Goal: Check status: Check status

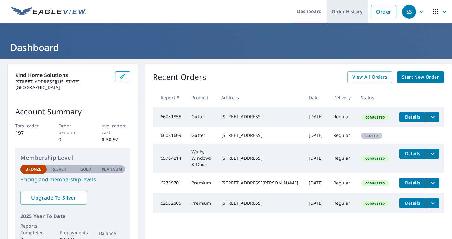
click at [341, 14] on link "Order History" at bounding box center [346, 11] width 41 height 23
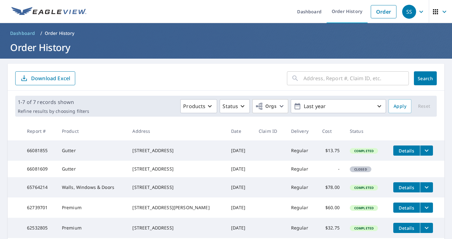
click at [434, 4] on span "button" at bounding box center [440, 11] width 18 height 15
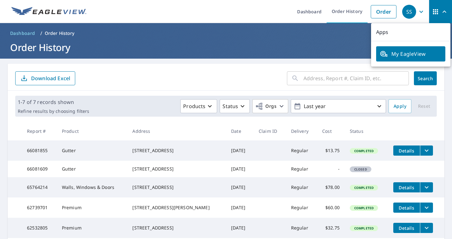
click at [205, 4] on ul "Dashboard Order History Order" at bounding box center [244, 11] width 309 height 23
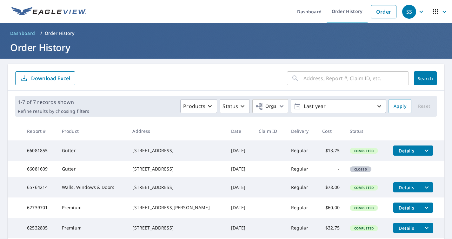
click at [413, 12] on div "SS" at bounding box center [409, 12] width 14 height 14
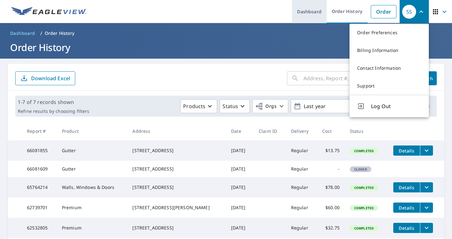
click at [303, 11] on link "Dashboard" at bounding box center [309, 11] width 35 height 23
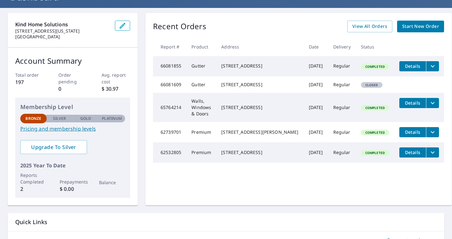
scroll to position [97, 0]
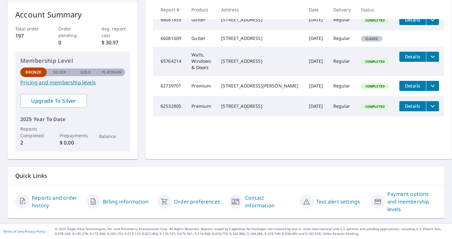
click at [41, 199] on link "Reports and order history" at bounding box center [56, 201] width 49 height 15
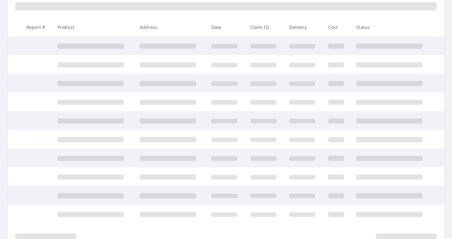
scroll to position [97, 0]
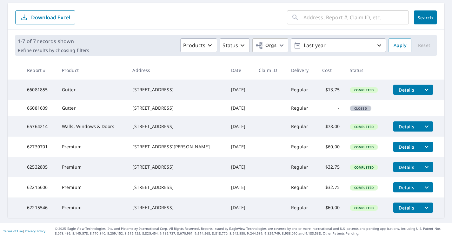
scroll to position [82, 0]
click at [342, 61] on th "Cost" at bounding box center [331, 70] width 28 height 19
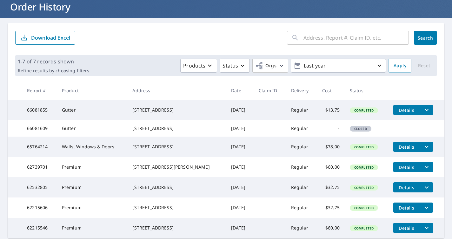
scroll to position [38, 0]
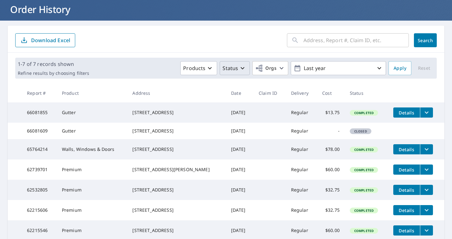
click at [240, 71] on icon "button" at bounding box center [243, 68] width 8 height 8
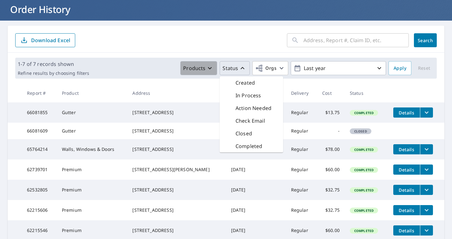
click at [202, 67] on p "Products" at bounding box center [194, 68] width 22 height 8
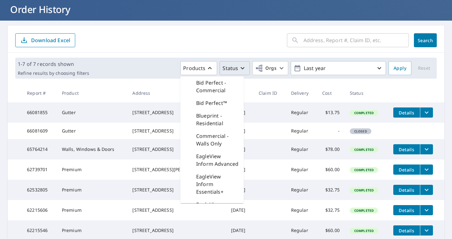
scroll to position [0, 0]
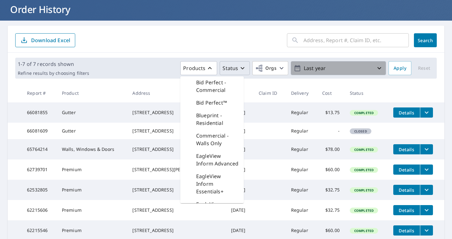
click at [303, 68] on p "Last year" at bounding box center [338, 68] width 74 height 11
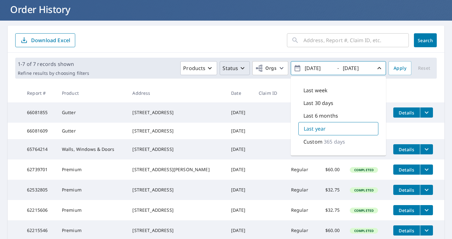
click at [267, 52] on div "​ Search Download Excel" at bounding box center [226, 39] width 437 height 27
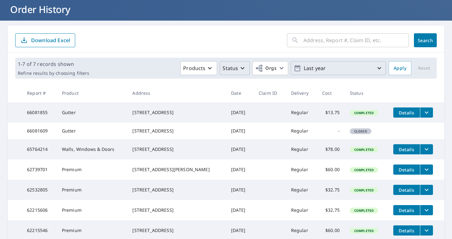
click at [268, 76] on div "1-7 of 7 records shown Refine results by choosing filters Products Status Orgs …" at bounding box center [225, 68] width 421 height 21
click at [276, 71] on span "Orgs" at bounding box center [265, 68] width 21 height 8
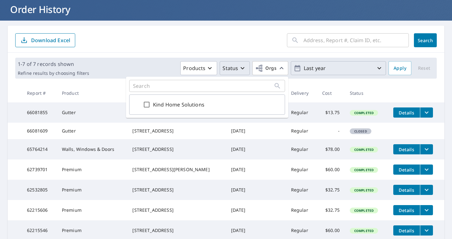
click at [200, 46] on form "​ Search Download Excel" at bounding box center [225, 40] width 421 height 14
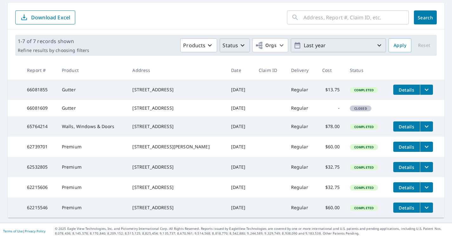
scroll to position [0, 0]
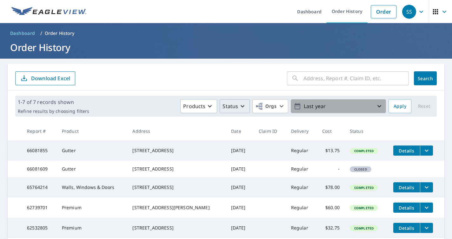
click at [339, 111] on p "Last year" at bounding box center [338, 106] width 74 height 11
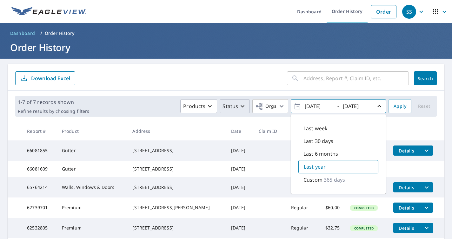
click at [333, 168] on div "Last year" at bounding box center [338, 166] width 80 height 13
click at [311, 106] on input "[DATE]" at bounding box center [318, 106] width 31 height 10
click at [316, 107] on input "[DATE]" at bounding box center [318, 106] width 31 height 10
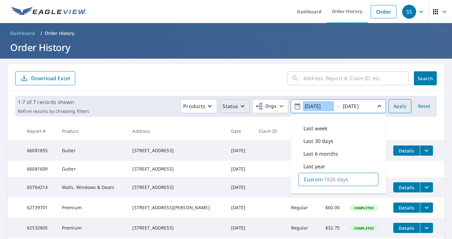
type input "[DATE]"
click at [399, 106] on span "Apply" at bounding box center [399, 106] width 13 height 8
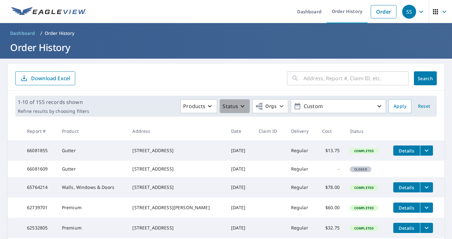
click at [236, 109] on p "Status" at bounding box center [230, 106] width 16 height 8
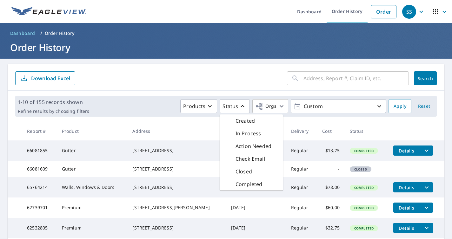
click at [241, 150] on div "Action Needed" at bounding box center [251, 146] width 63 height 13
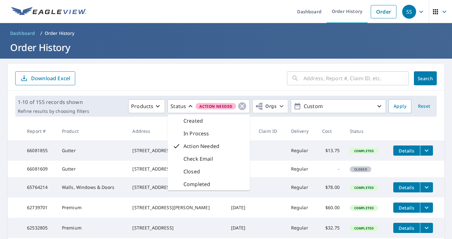
click at [238, 62] on main "​ Search Download Excel 1-10 of 155 records shown Refine results by choosing fi…" at bounding box center [226, 215] width 452 height 312
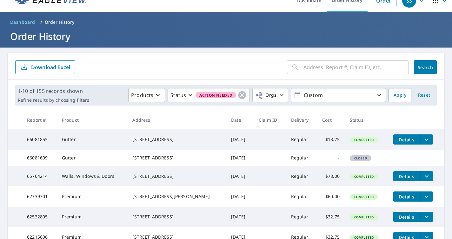
scroll to position [11, 0]
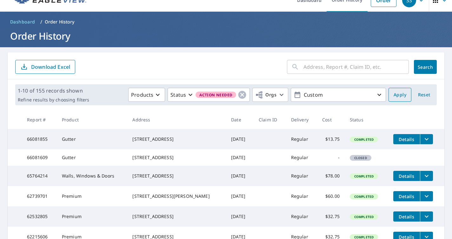
click at [405, 93] on span "Apply" at bounding box center [399, 95] width 13 height 8
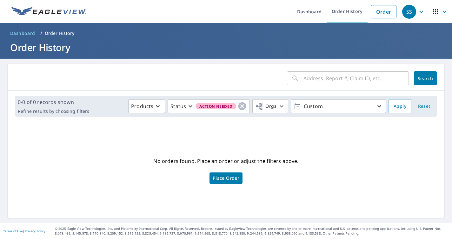
click at [433, 15] on icon "button" at bounding box center [435, 12] width 8 height 8
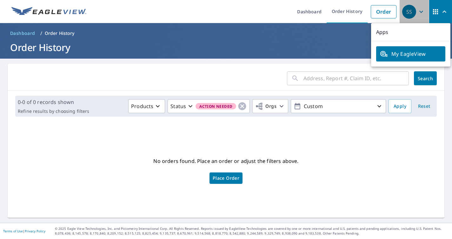
click at [405, 15] on div "SS" at bounding box center [409, 12] width 14 height 14
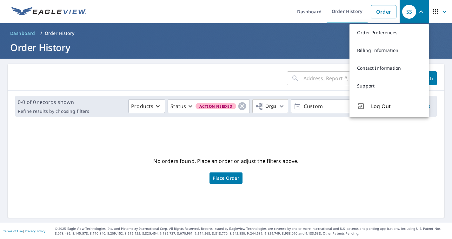
click at [222, 63] on main "​ Search 0-0 of 0 records shown Refine results by choosing filters Products Sta…" at bounding box center [226, 141] width 452 height 164
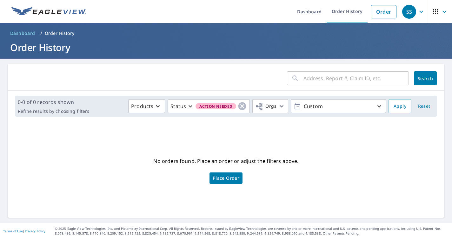
click at [23, 32] on span "Dashboard" at bounding box center [22, 33] width 25 height 6
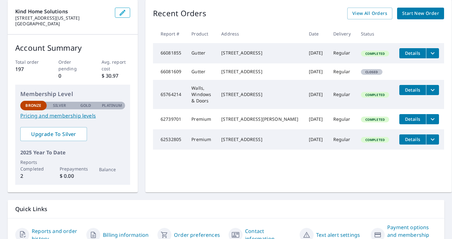
scroll to position [97, 0]
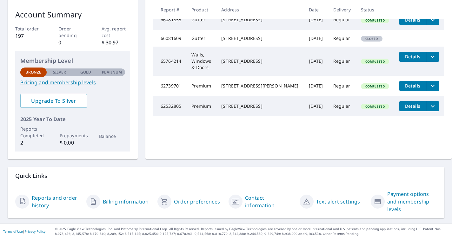
click at [40, 204] on link "Reports and order history" at bounding box center [56, 201] width 49 height 15
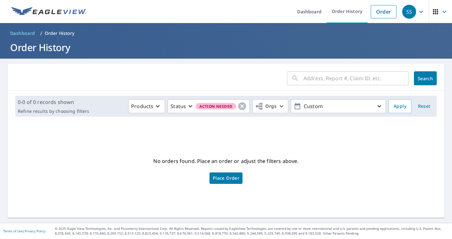
click at [254, 66] on div "​ Search" at bounding box center [226, 77] width 437 height 27
